Goal: Information Seeking & Learning: Learn about a topic

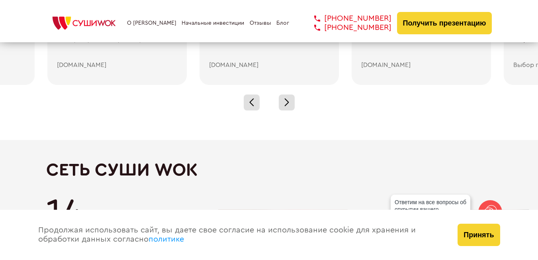
scroll to position [1196, 0]
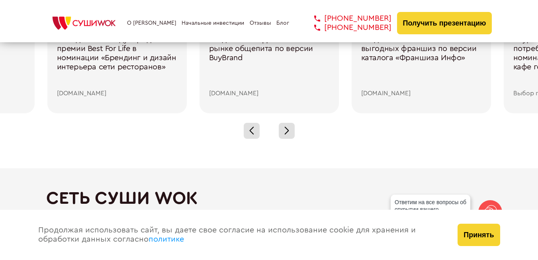
click at [147, 23] on link "О [PERSON_NAME]" at bounding box center [151, 23] width 49 height 6
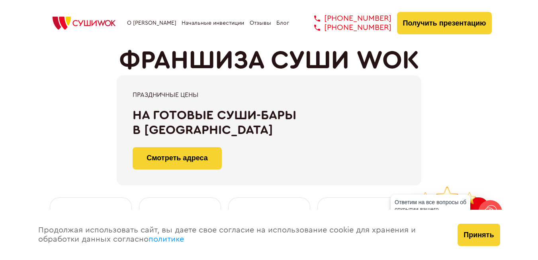
click at [85, 22] on img at bounding box center [84, 23] width 76 height 18
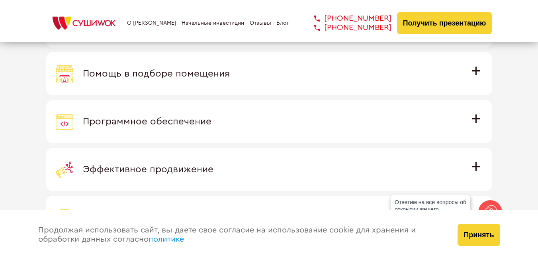
scroll to position [2282, 0]
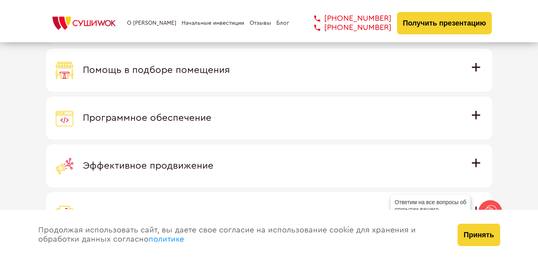
click at [195, 72] on span "Помощь в подборе помещения" at bounding box center [156, 70] width 147 height 10
click at [0, 0] on input "Помощь в подборе помещения Наши специалисты оценят варианты помещения в вашем г…" at bounding box center [0, 0] width 0 height 0
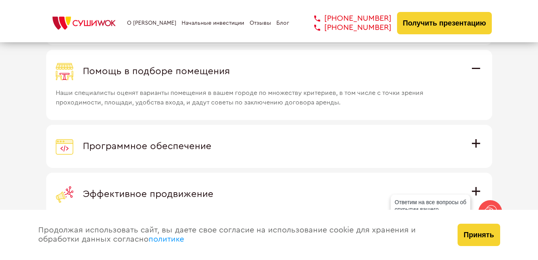
scroll to position [2230, 0]
